Goal: Check status: Check status

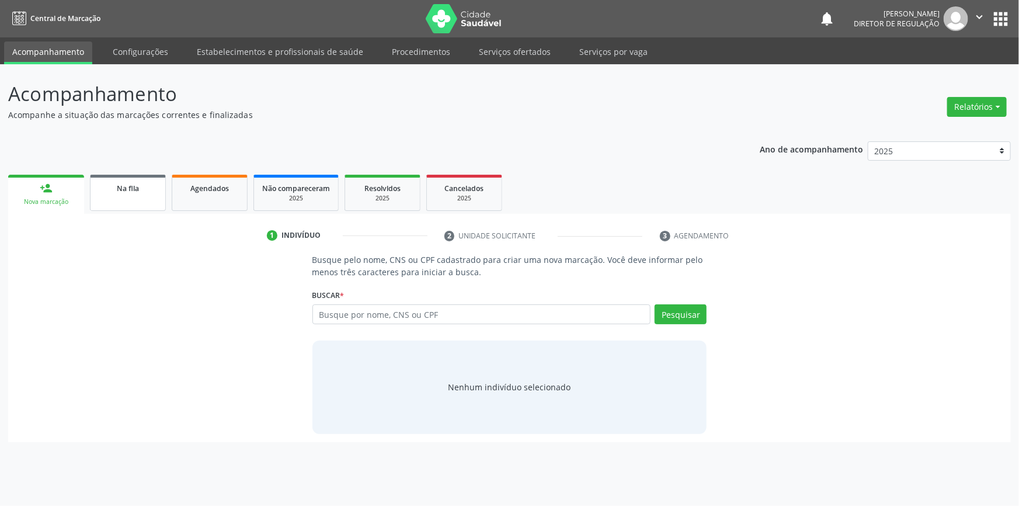
click at [148, 203] on link "Na fila" at bounding box center [128, 193] width 76 height 36
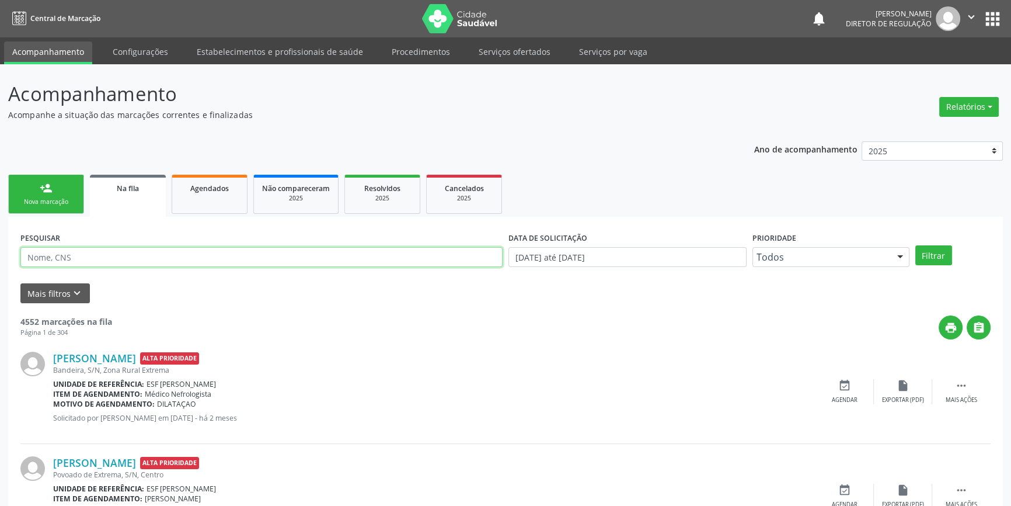
click at [177, 262] on input "text" at bounding box center [261, 257] width 482 height 20
click at [936, 250] on button "Filtrar" at bounding box center [933, 255] width 37 height 20
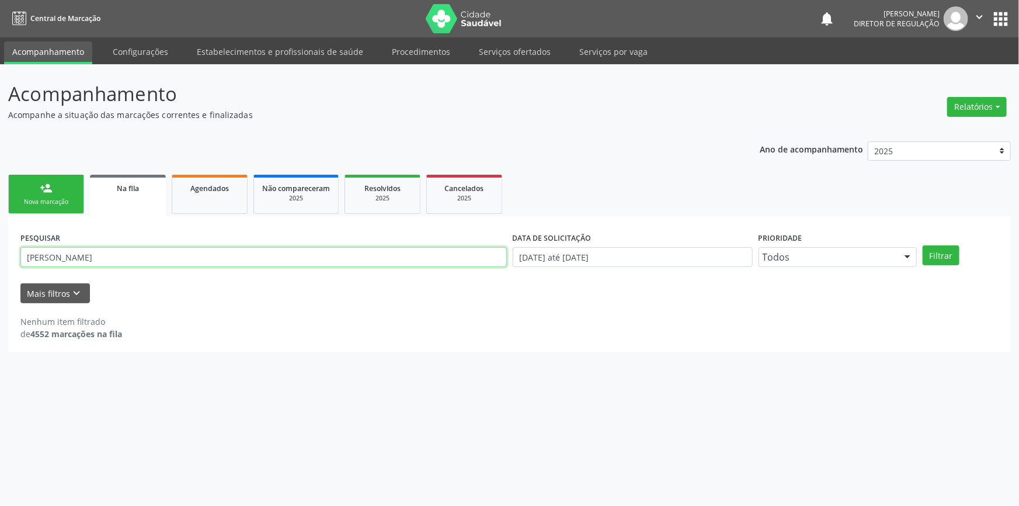
click at [32, 258] on input "[PERSON_NAME]" at bounding box center [263, 257] width 486 height 20
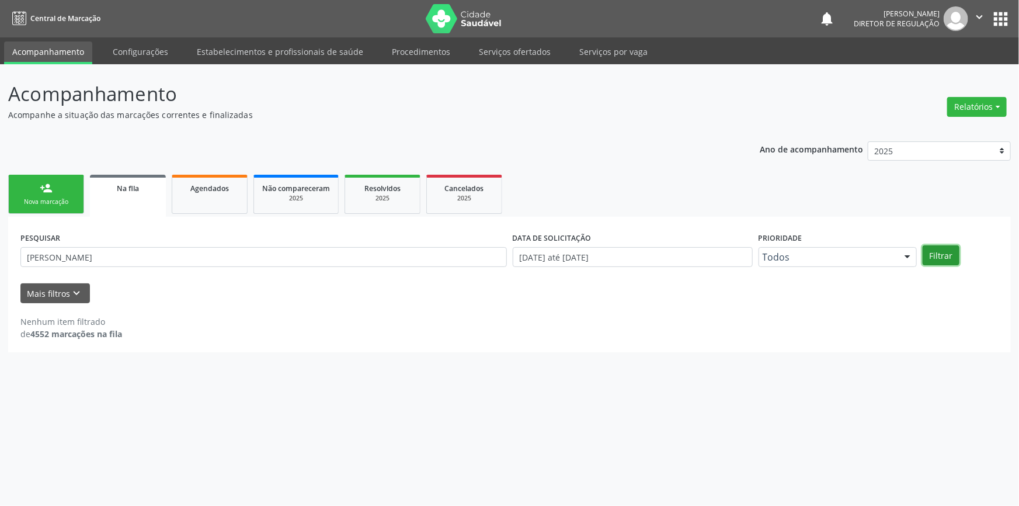
click at [945, 259] on button "Filtrar" at bounding box center [940, 255] width 37 height 20
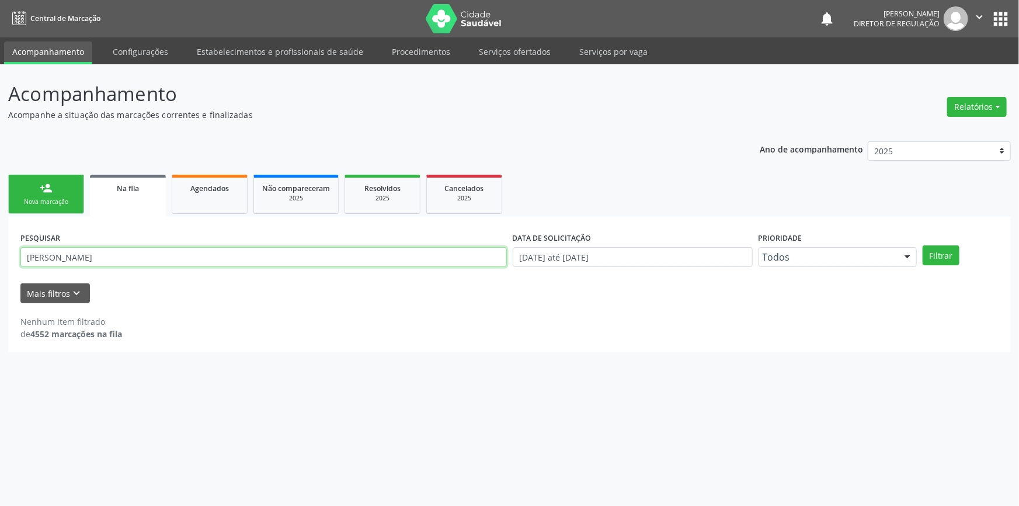
drag, startPoint x: 114, startPoint y: 252, endPoint x: 0, endPoint y: 249, distance: 113.9
click at [0, 249] on div "Acompanhamento Acompanhe a situação das marcações correntes e finalizadas Relat…" at bounding box center [509, 284] width 1019 height 441
type input "K"
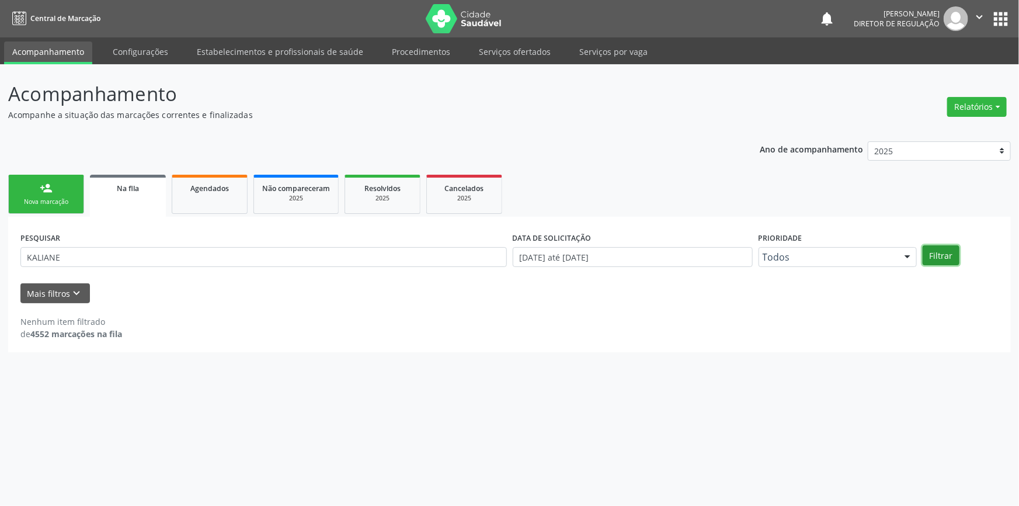
click at [954, 252] on button "Filtrar" at bounding box center [940, 255] width 37 height 20
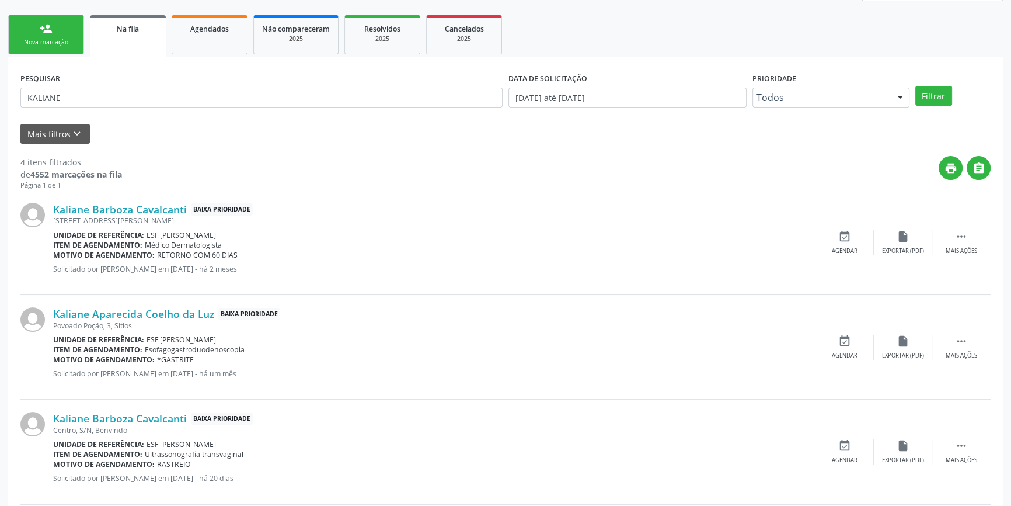
scroll to position [16, 0]
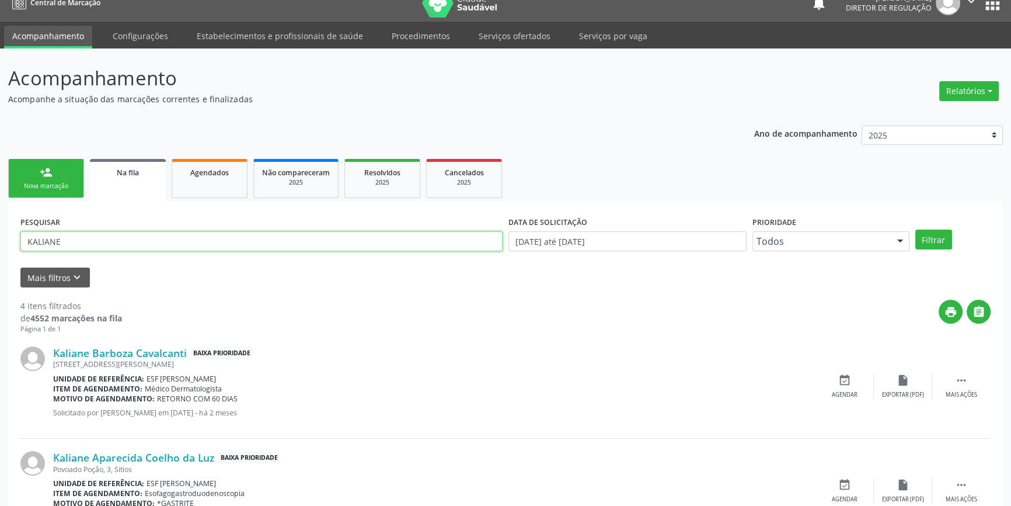
click at [32, 238] on input "KALIANE" at bounding box center [261, 241] width 482 height 20
type input "CALIANE"
click at [951, 245] on div "Filtrar" at bounding box center [952, 239] width 81 height 20
click at [949, 244] on button "Filtrar" at bounding box center [933, 239] width 37 height 20
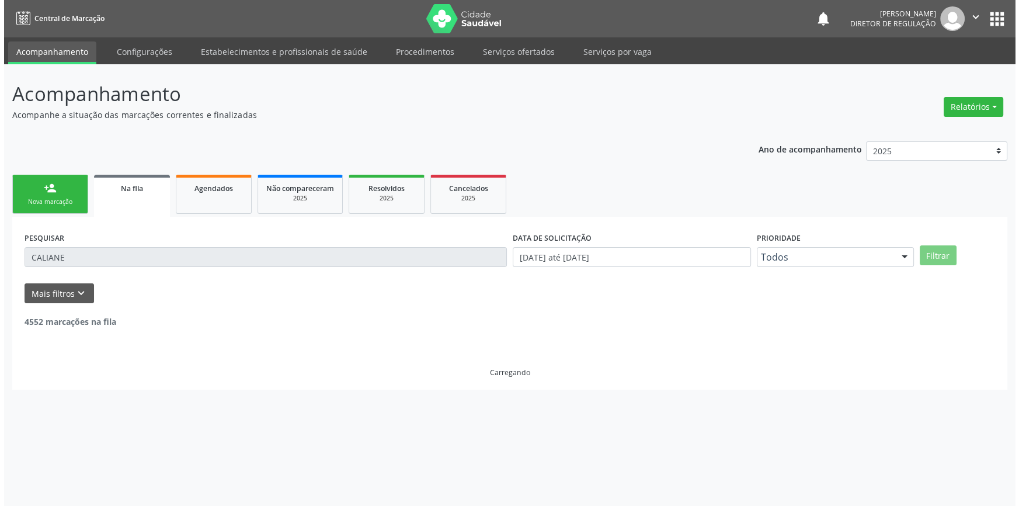
scroll to position [0, 0]
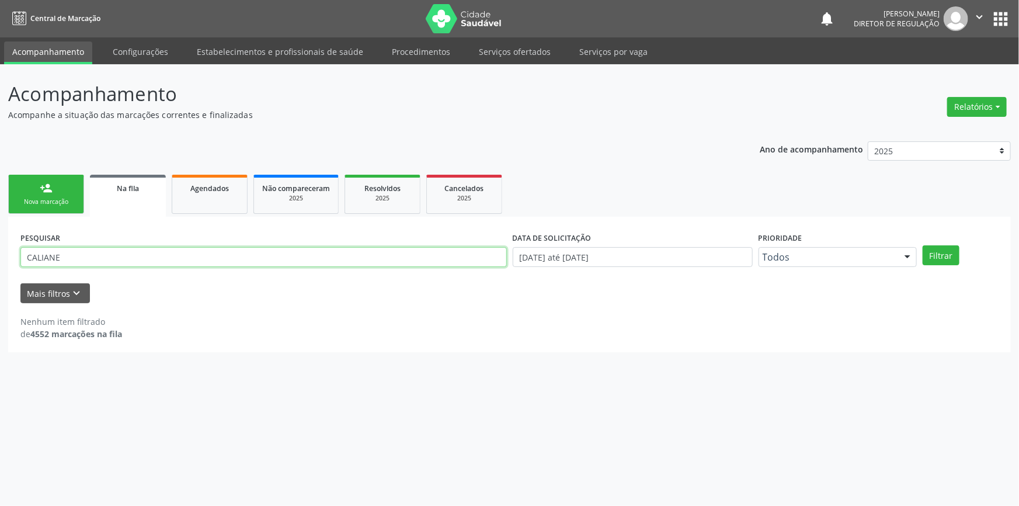
drag, startPoint x: 62, startPoint y: 259, endPoint x: 0, endPoint y: 251, distance: 62.3
click at [0, 251] on div "Acompanhamento Acompanhe a situação das marcações correntes e finalizadas Relat…" at bounding box center [509, 284] width 1019 height 441
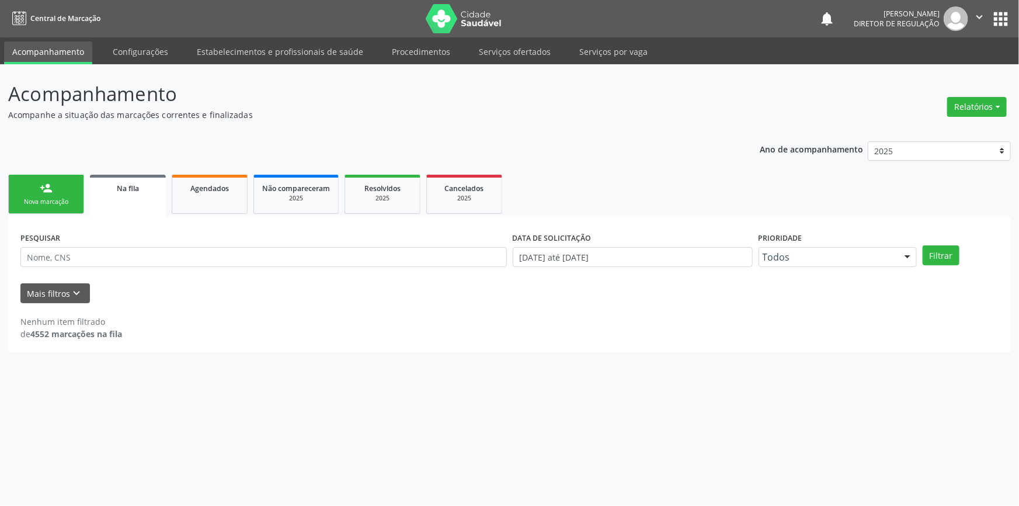
click at [58, 191] on link "person_add Nova marcação" at bounding box center [46, 194] width 76 height 39
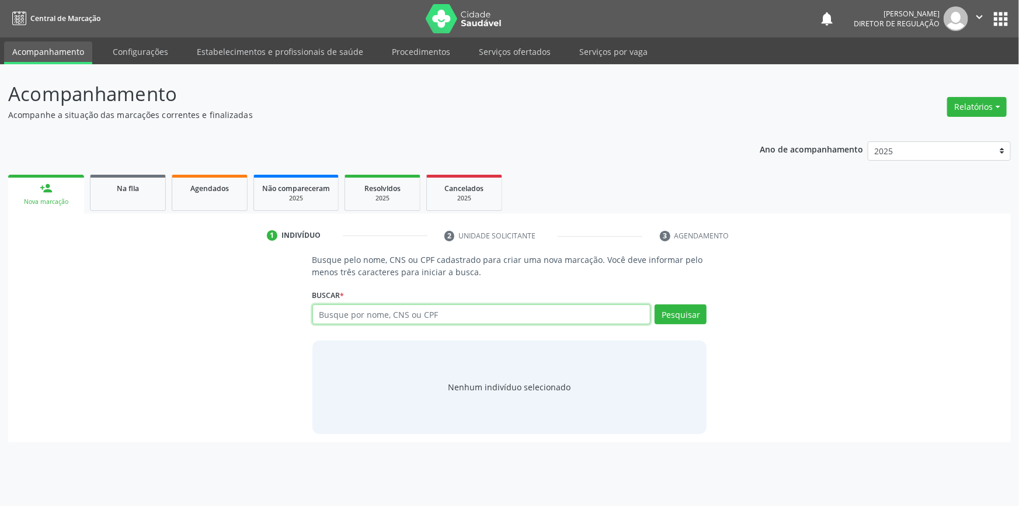
click at [344, 310] on input "text" at bounding box center [481, 314] width 339 height 20
drag, startPoint x: 510, startPoint y: 321, endPoint x: 222, endPoint y: 315, distance: 287.9
click at [232, 312] on div "Busque pelo nome, CNS ou CPF cadastrado para criar uma nova marcação. Você deve…" at bounding box center [509, 343] width 986 height 180
type input "7060028252995749"
